Goal: Entertainment & Leisure: Browse casually

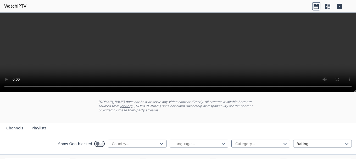
scroll to position [26, 0]
click at [160, 142] on icon at bounding box center [161, 144] width 5 height 5
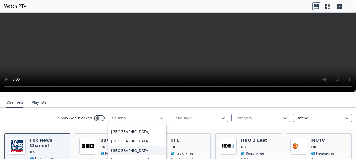
scroll to position [288, 0]
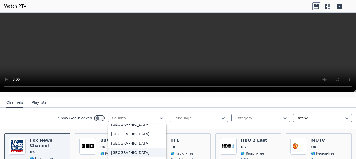
click at [117, 150] on div "[GEOGRAPHIC_DATA]" at bounding box center [137, 152] width 59 height 9
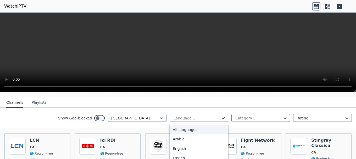
click at [221, 116] on icon at bounding box center [223, 118] width 5 height 5
click at [178, 154] on div "French" at bounding box center [199, 157] width 59 height 9
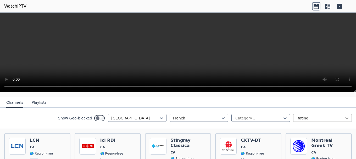
click at [344, 116] on icon at bounding box center [346, 118] width 5 height 5
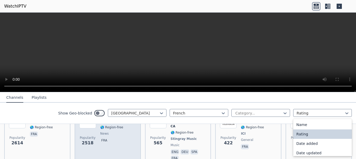
scroll to position [52, 0]
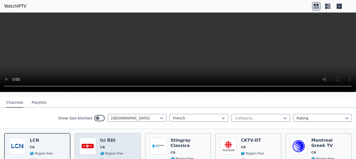
click at [90, 147] on img at bounding box center [87, 146] width 17 height 17
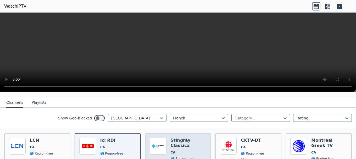
click at [158, 140] on img at bounding box center [158, 146] width 17 height 17
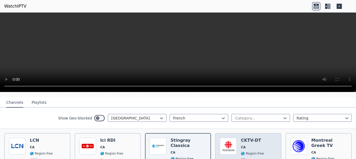
click at [220, 141] on img at bounding box center [228, 146] width 17 height 17
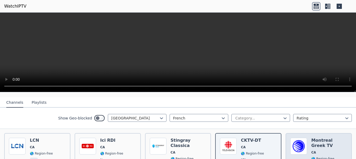
click at [317, 143] on h6 "Montreal Greek TV" at bounding box center [329, 143] width 36 height 10
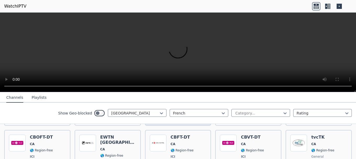
scroll to position [210, 0]
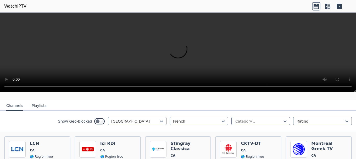
scroll to position [40, 0]
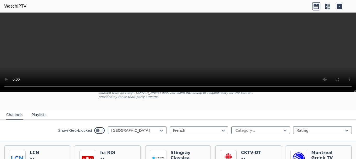
click at [35, 110] on button "Playlists" at bounding box center [39, 115] width 15 height 10
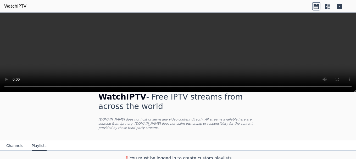
click at [12, 6] on link "WatchIPTV" at bounding box center [15, 6] width 22 height 6
click at [340, 7] on icon at bounding box center [339, 6] width 5 height 5
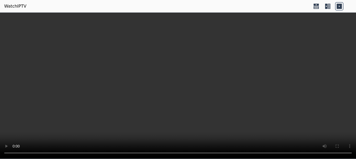
click at [326, 5] on icon at bounding box center [326, 6] width 2 height 5
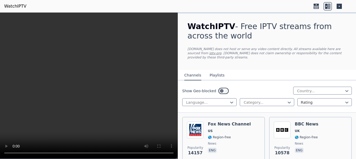
click at [315, 6] on icon at bounding box center [316, 6] width 8 height 8
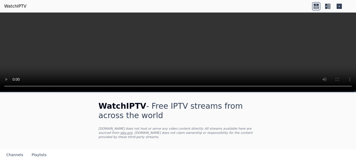
click at [327, 6] on icon at bounding box center [326, 6] width 2 height 5
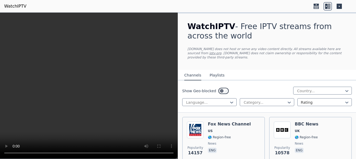
click at [338, 6] on icon at bounding box center [339, 6] width 5 height 5
